Goal: Find specific page/section: Find specific page/section

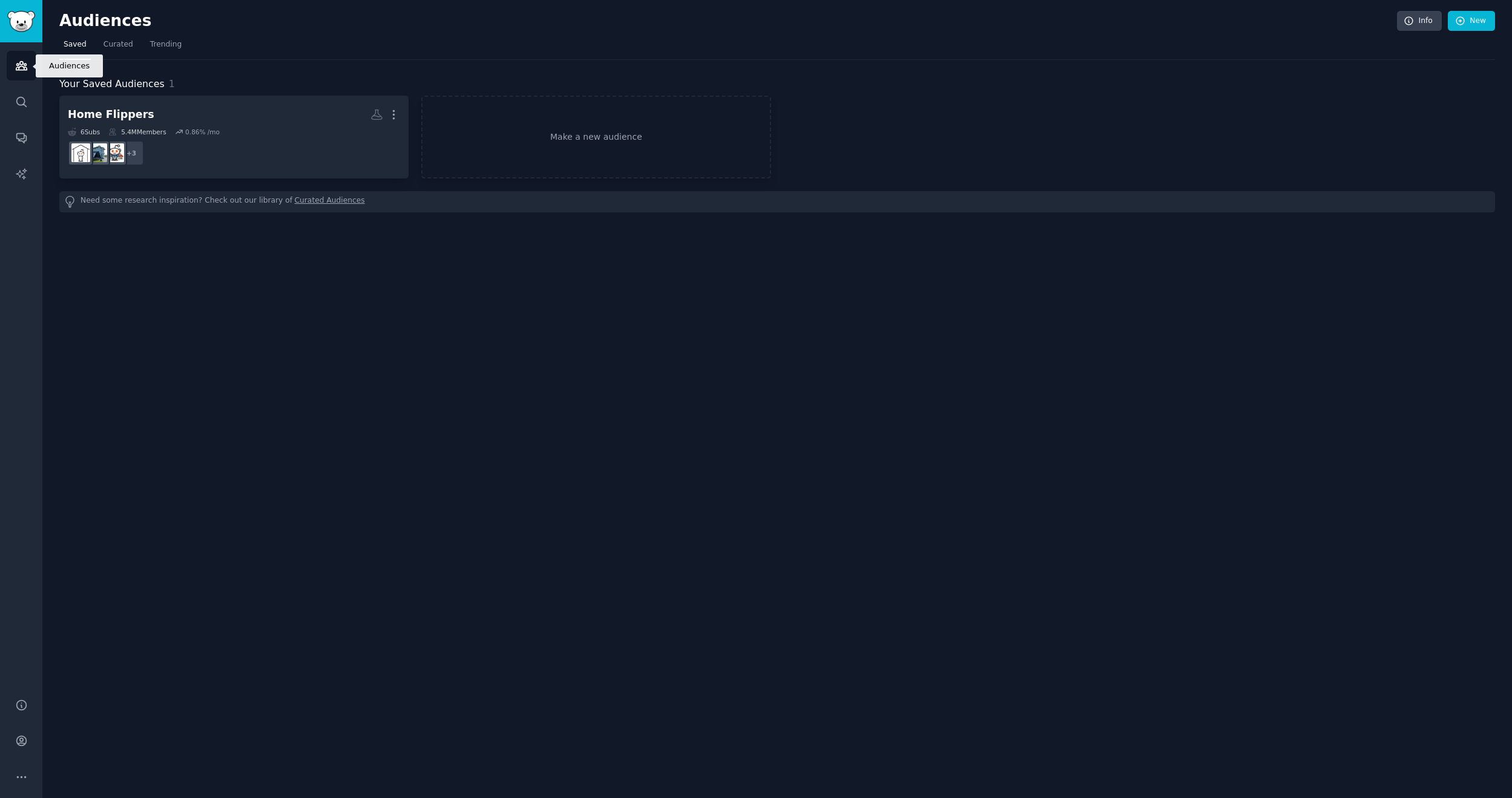
click at [21, 70] on icon "Sidebar" at bounding box center [21, 66] width 11 height 8
click at [13, 96] on link "Search" at bounding box center [21, 101] width 29 height 29
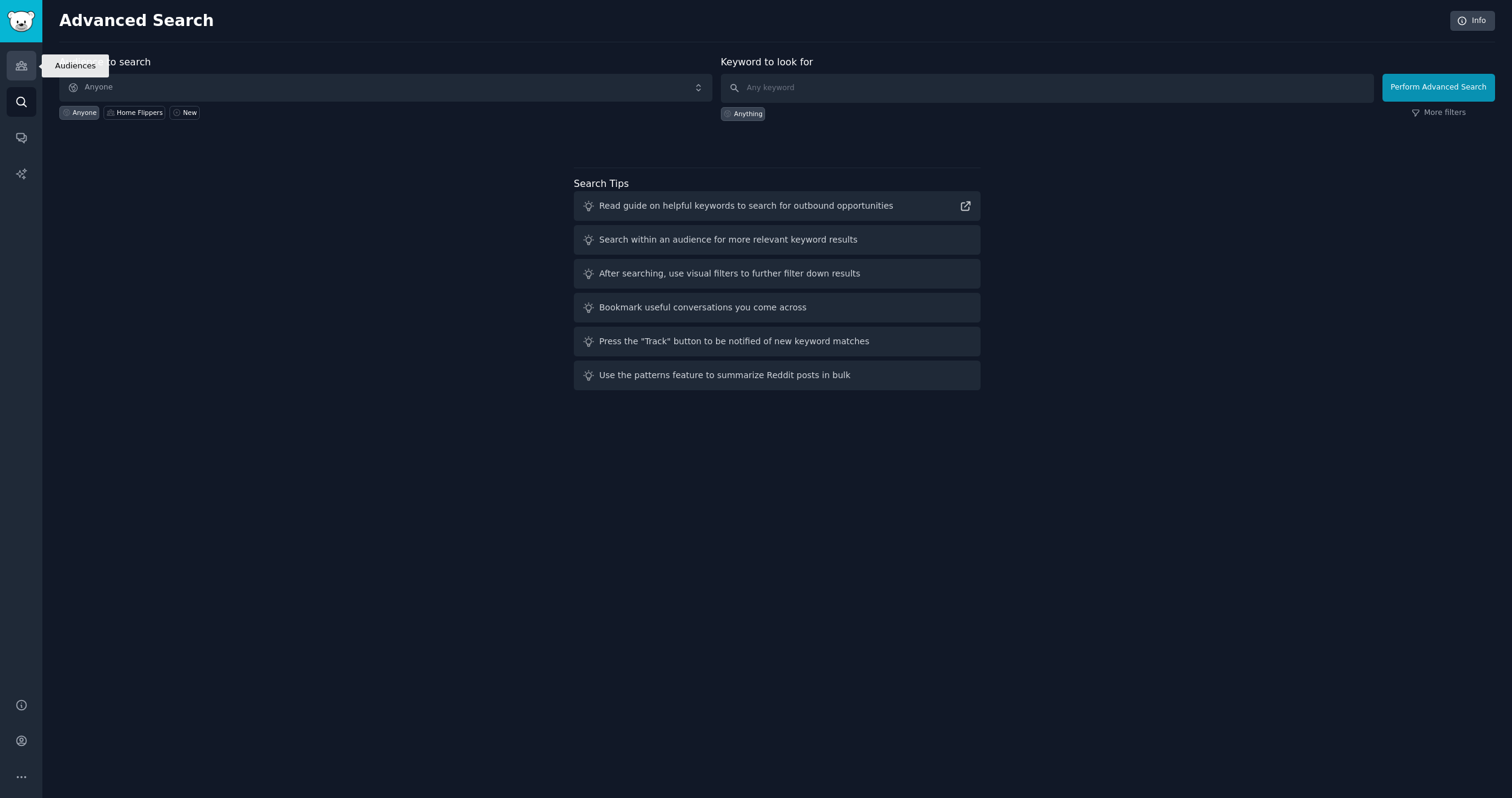
click at [23, 78] on link "Audiences" at bounding box center [21, 65] width 29 height 29
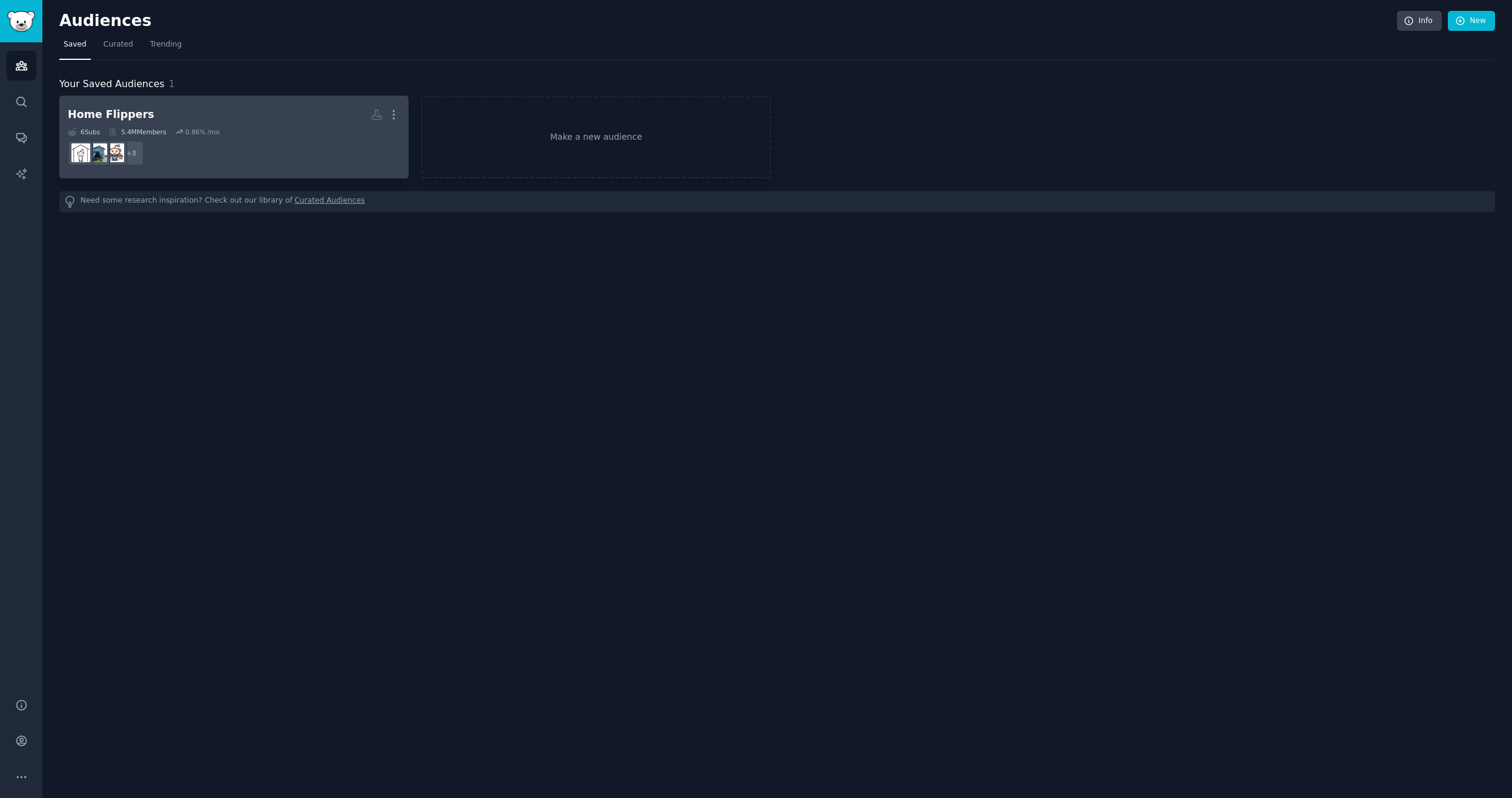
click at [152, 112] on h2 "Home Flippers More" at bounding box center [234, 114] width 332 height 21
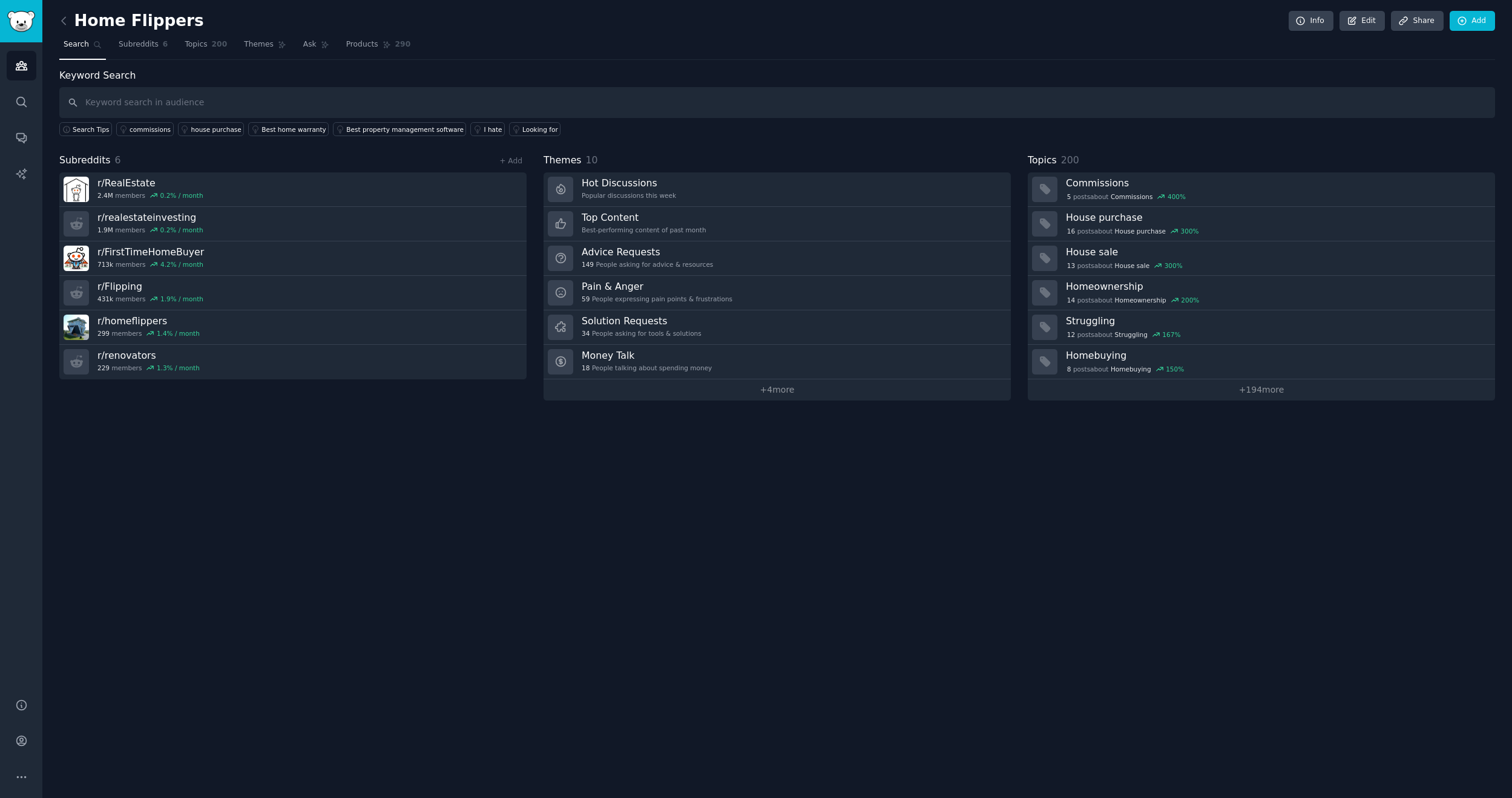
click at [724, 511] on div "Home Flippers Info Edit Share Add Search Subreddits 6 Topics 200 Themes Ask Pro…" at bounding box center [777, 399] width 1469 height 798
